Goal: Communication & Community: Answer question/provide support

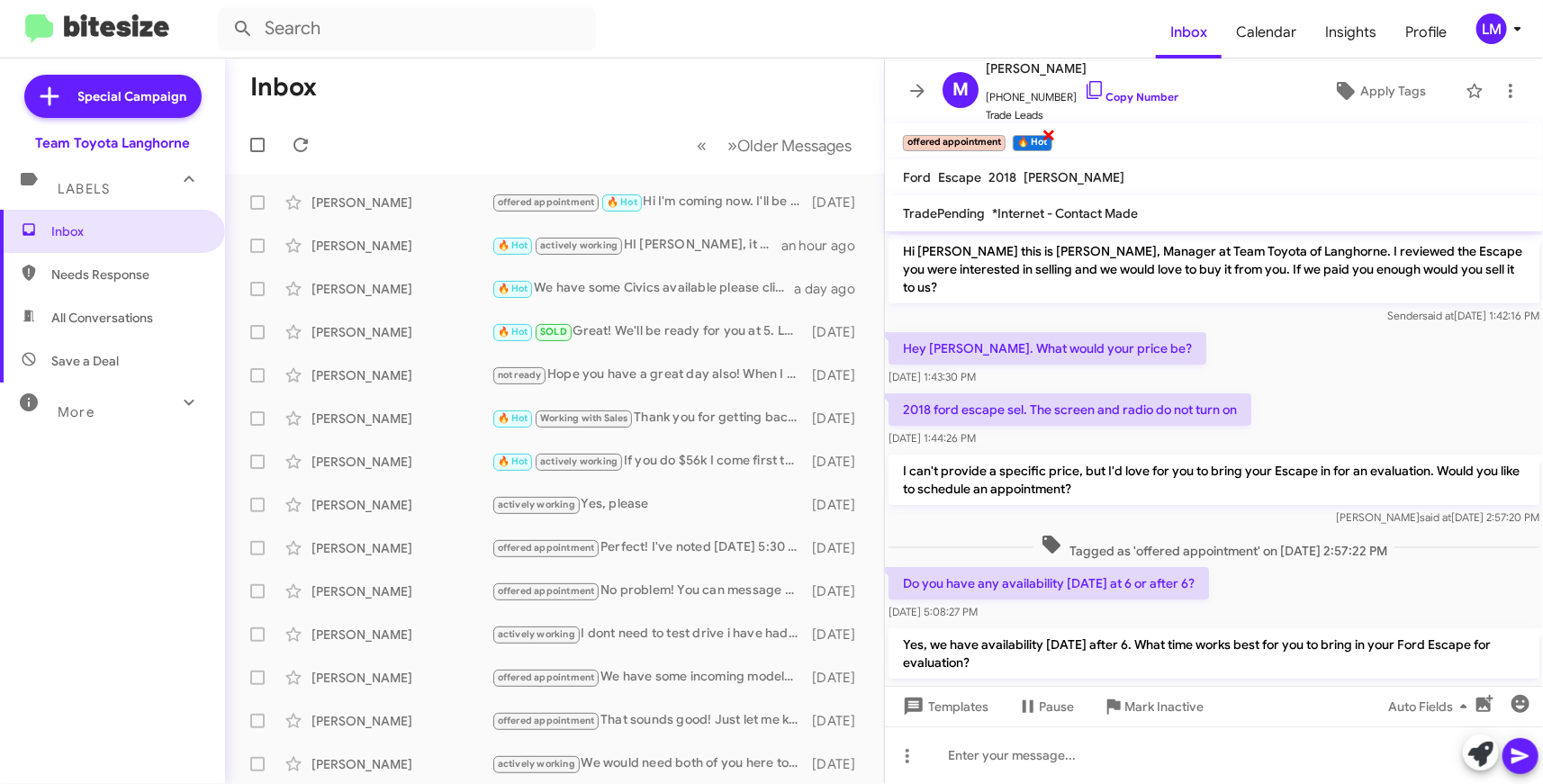
scroll to position [190, 0]
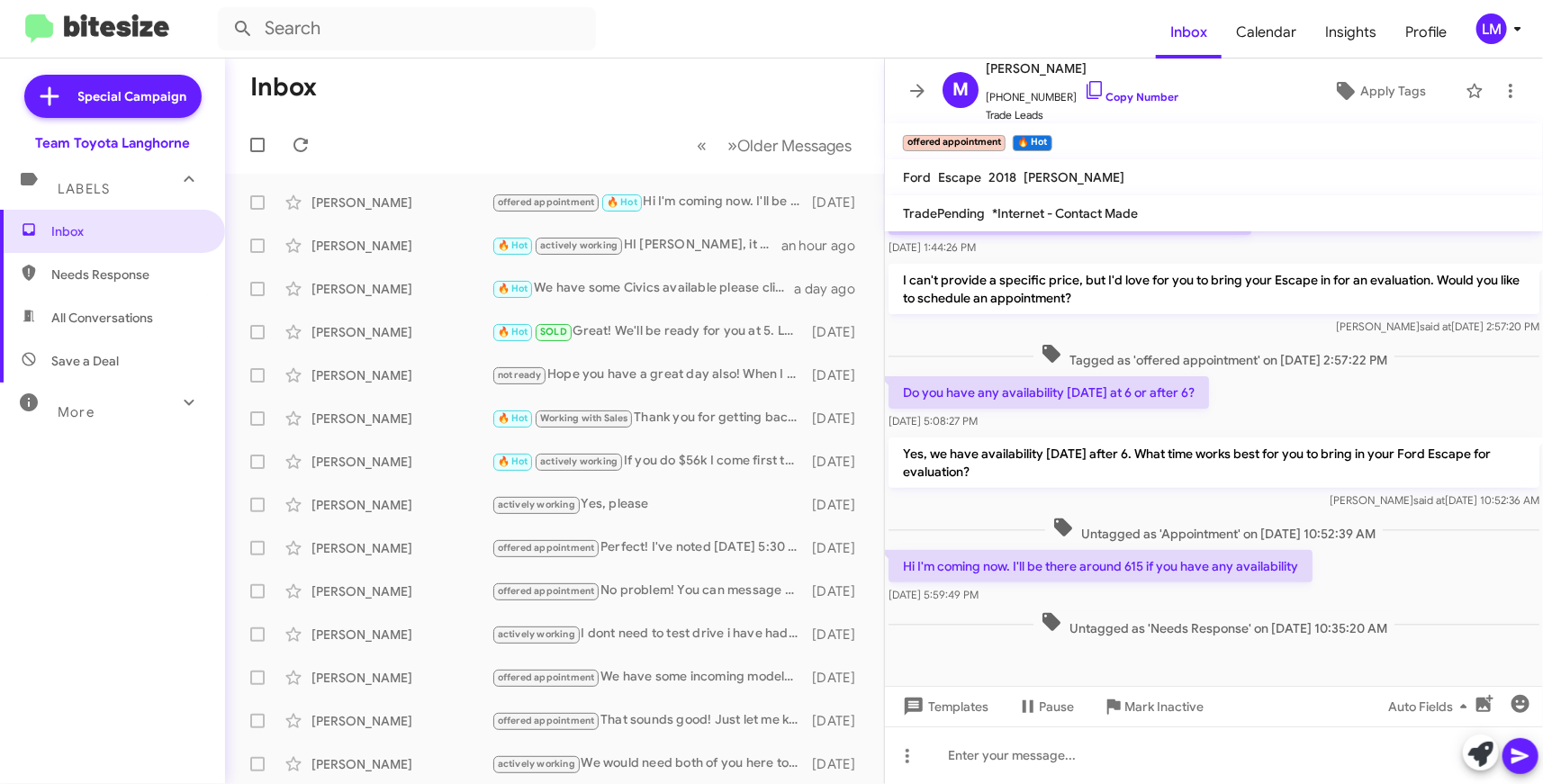
click at [1531, 34] on mat-toolbar "Inbox Calendar Insights Profile LM" at bounding box center [771, 29] width 1543 height 57
click at [1519, 37] on icon at bounding box center [1518, 29] width 22 height 22
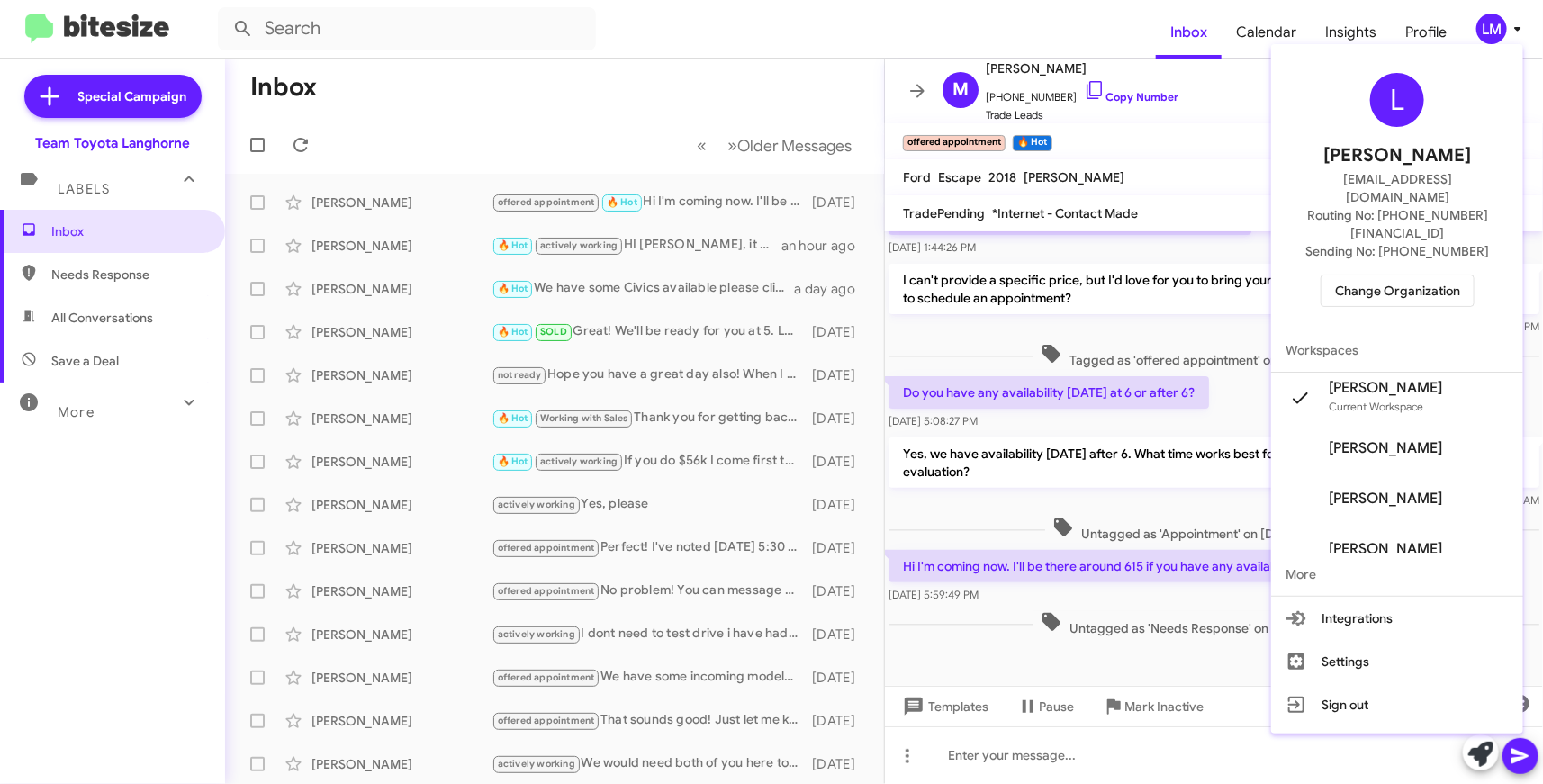
click at [1400, 276] on span "Change Organization" at bounding box center [1397, 291] width 125 height 31
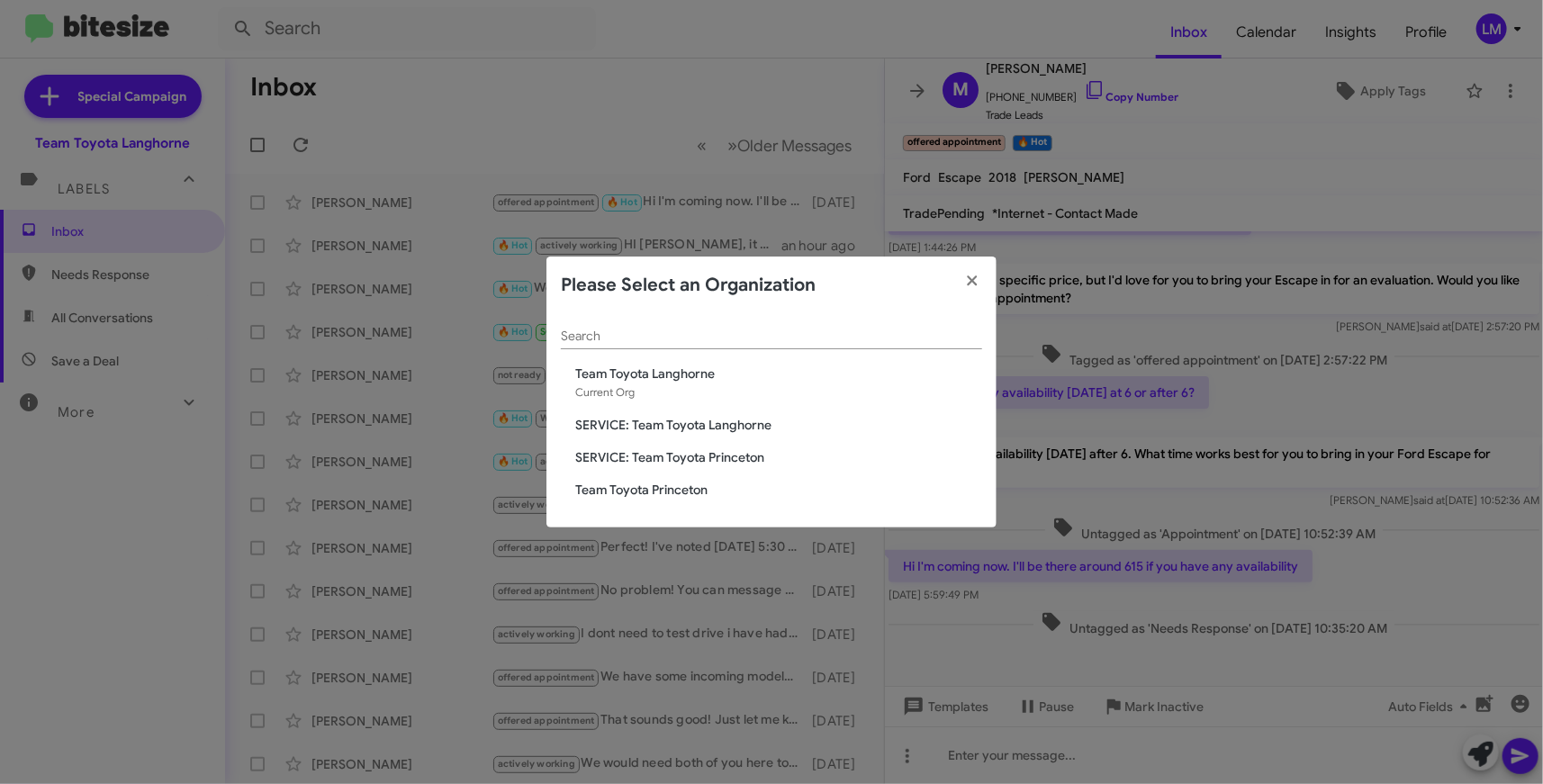
click at [634, 500] on div "Search Team Toyota Langhorne Current Org SERVICE: Team Toyota Langhorne SERVICE…" at bounding box center [772, 421] width 450 height 214
click at [648, 487] on span "Team Toyota Princeton" at bounding box center [779, 489] width 407 height 18
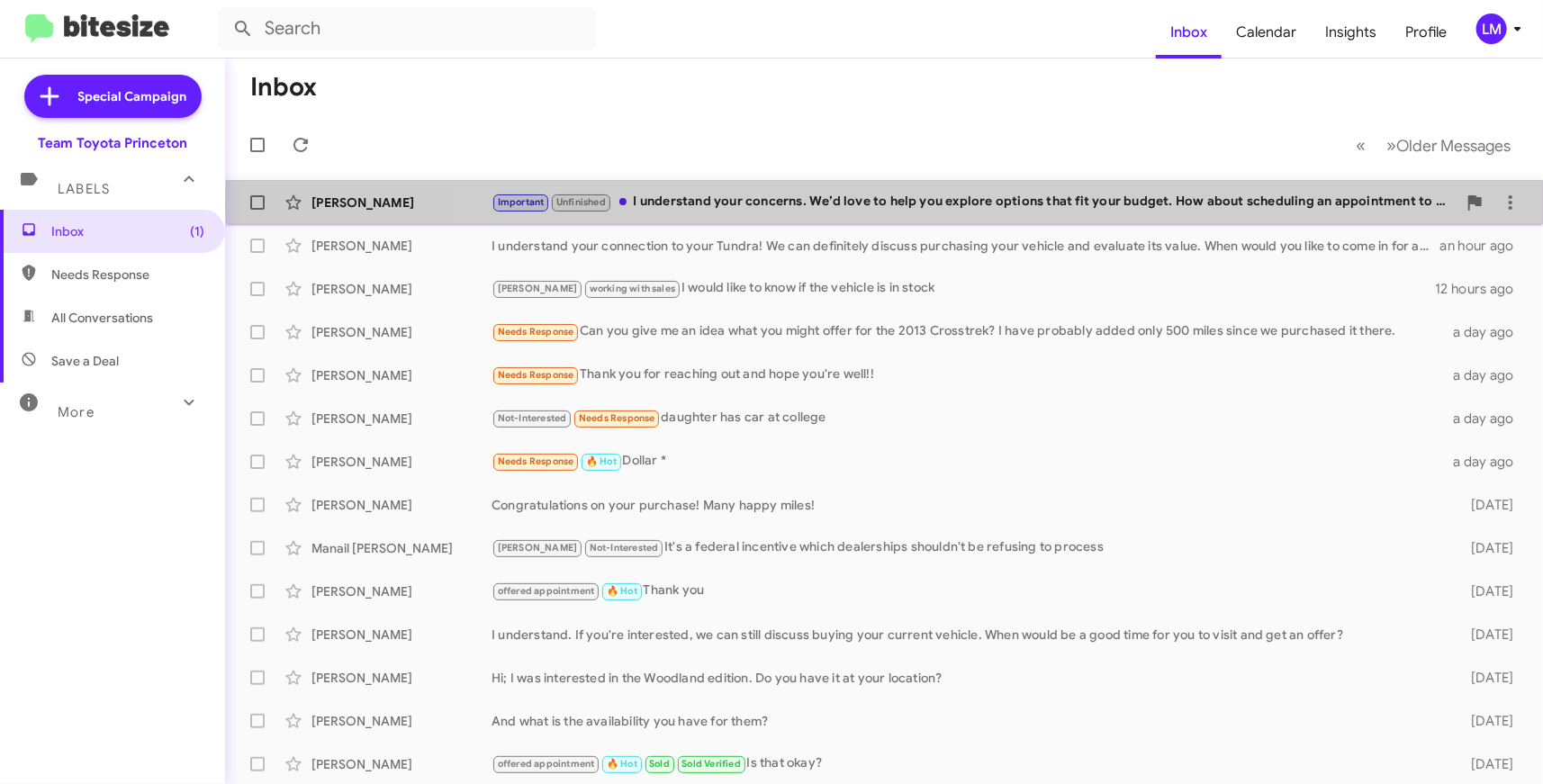
click at [1075, 207] on div "Important Unfinished I understand your concerns. We’d love to help you explore …" at bounding box center [974, 202] width 965 height 21
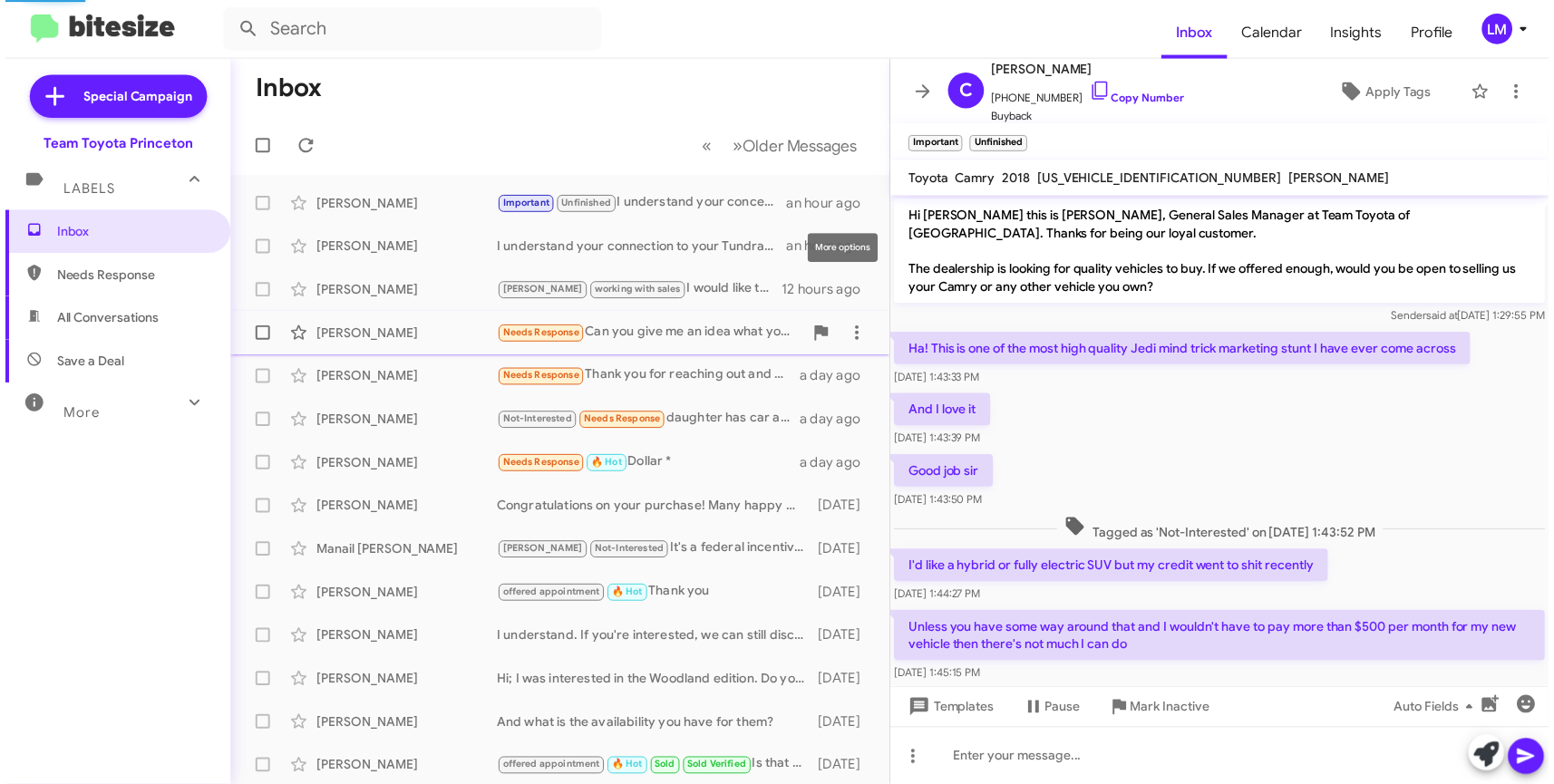
scroll to position [154, 0]
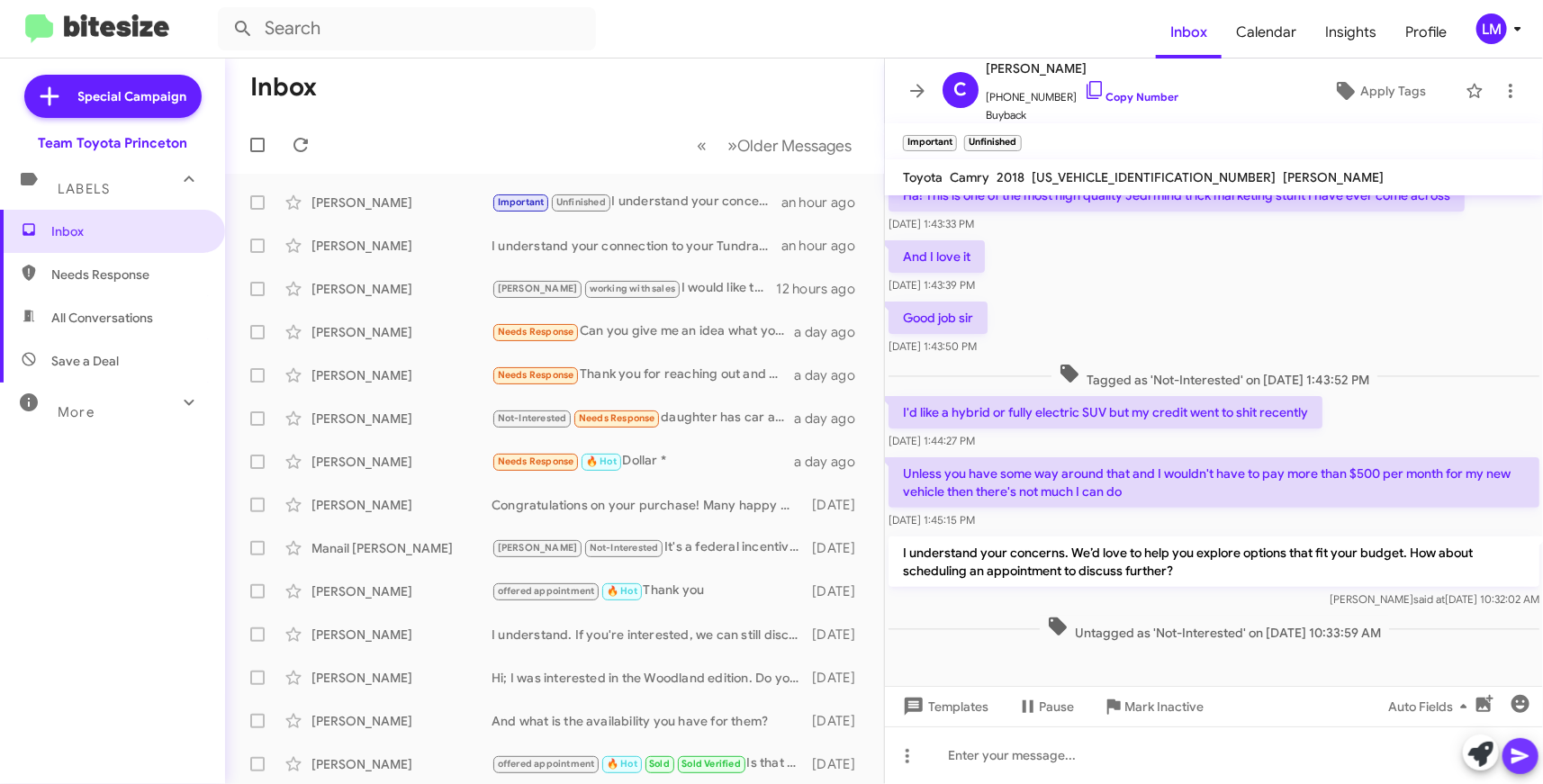
click at [1517, 756] on icon at bounding box center [1521, 755] width 22 height 22
